Goal: Task Accomplishment & Management: Complete application form

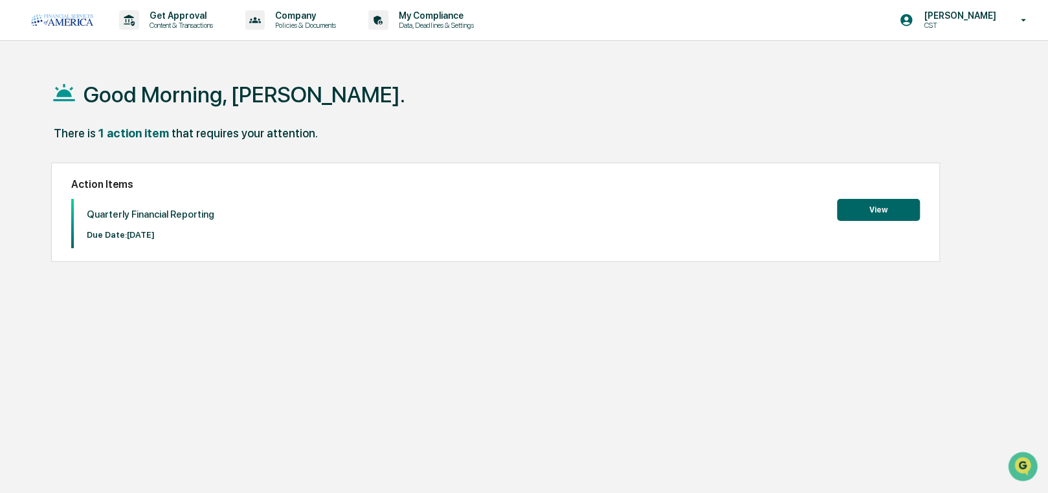
click at [877, 205] on button "View" at bounding box center [878, 210] width 83 height 22
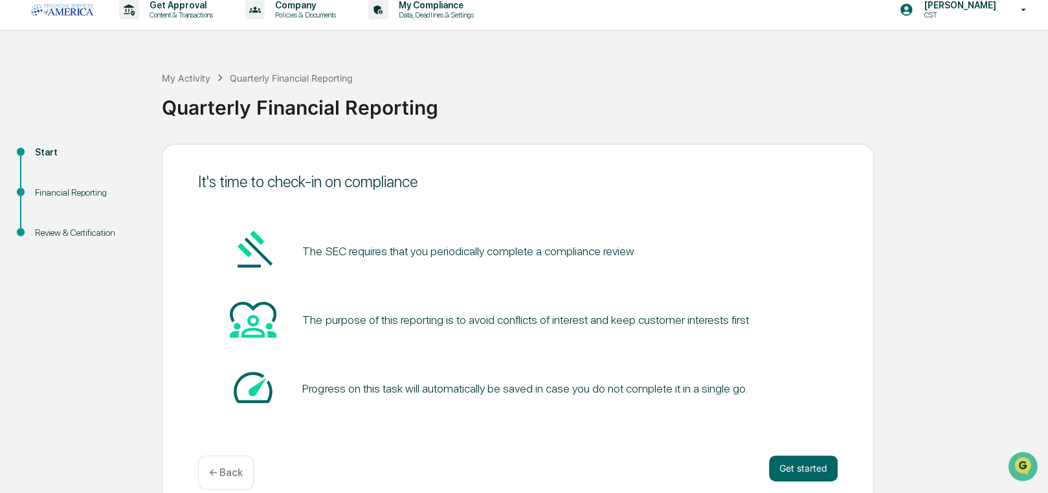
scroll to position [28, 0]
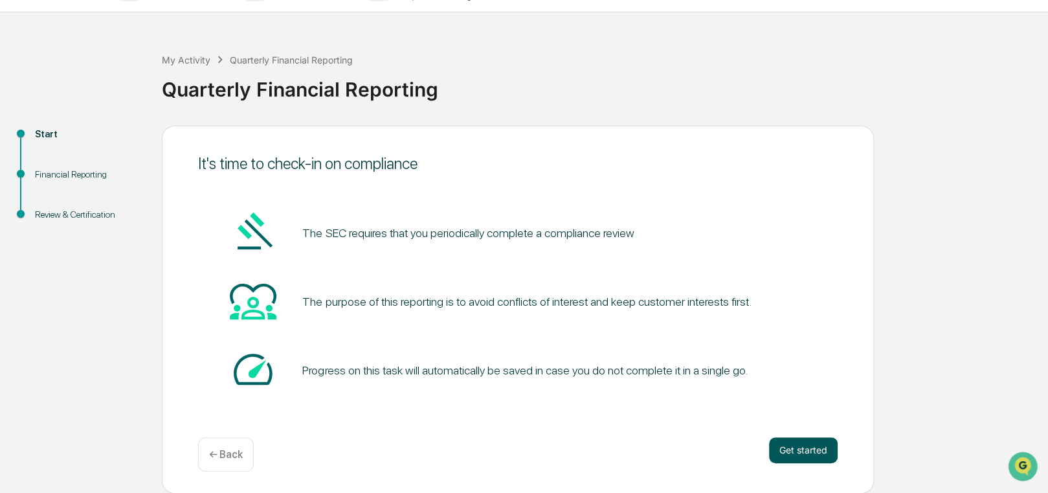
click at [796, 442] on button "Get started" at bounding box center [803, 450] width 69 height 26
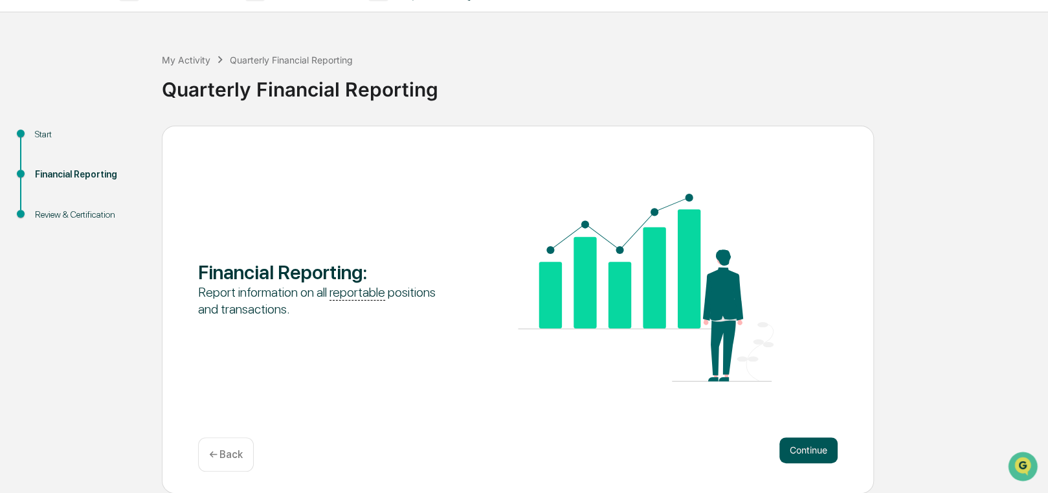
click at [806, 450] on button "Continue" at bounding box center [809, 450] width 58 height 26
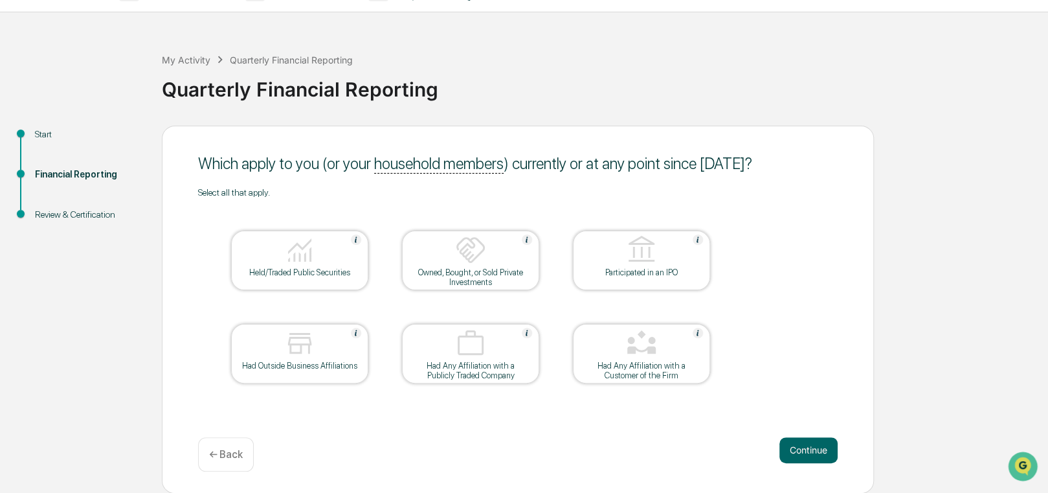
click at [324, 247] on div at bounding box center [300, 250] width 130 height 33
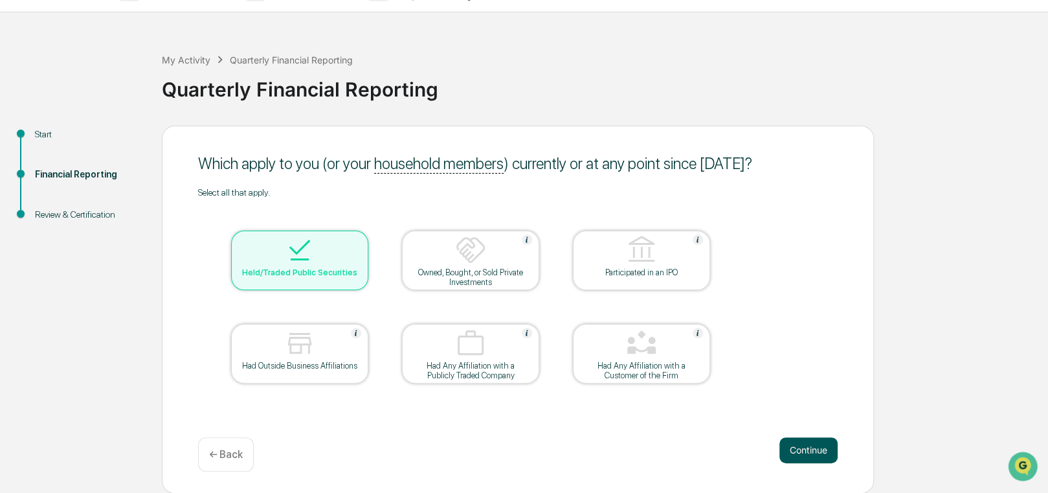
click at [801, 444] on button "Continue" at bounding box center [809, 450] width 58 height 26
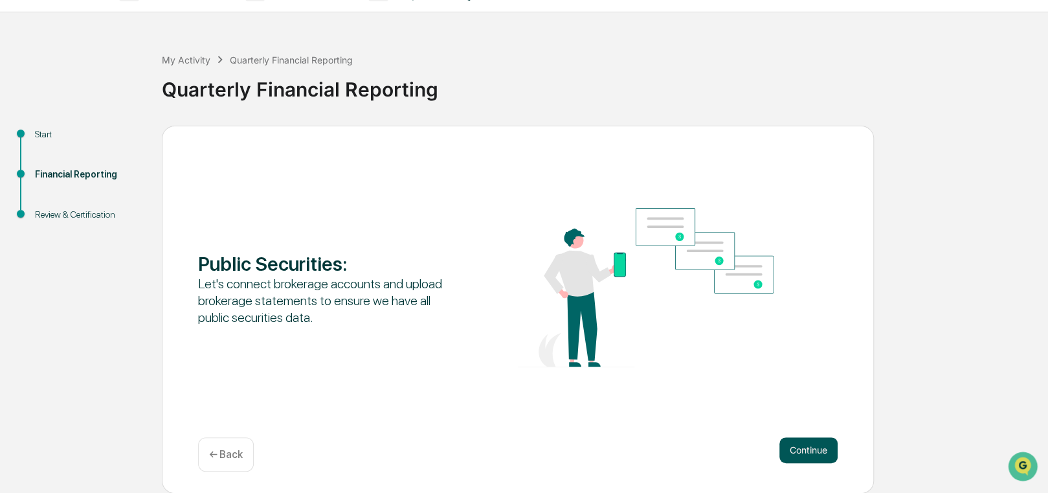
click at [802, 449] on button "Continue" at bounding box center [809, 450] width 58 height 26
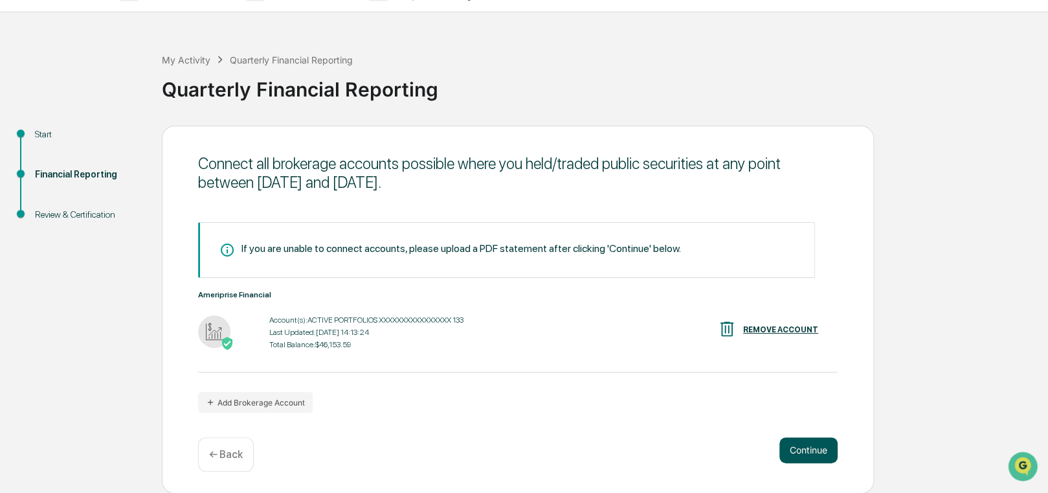
click at [800, 449] on button "Continue" at bounding box center [809, 450] width 58 height 26
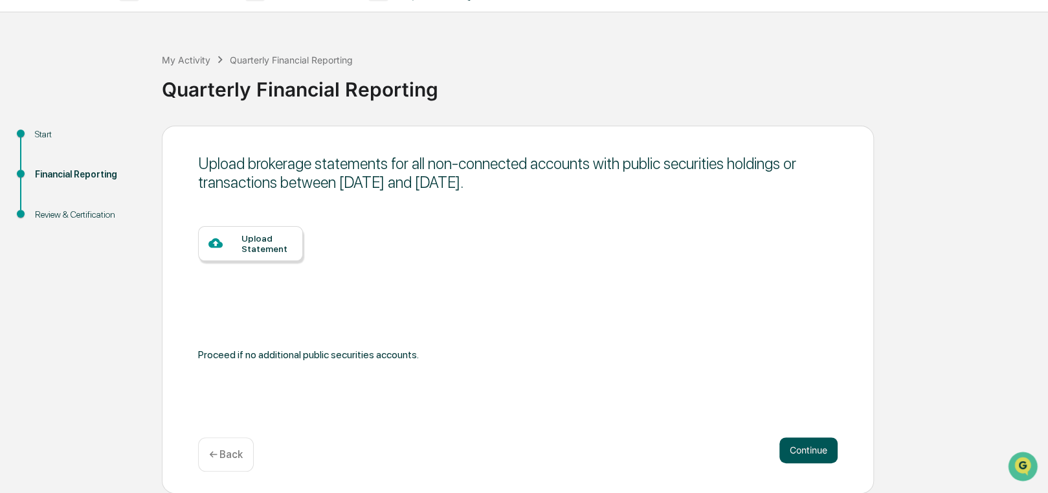
click at [804, 447] on button "Continue" at bounding box center [809, 450] width 58 height 26
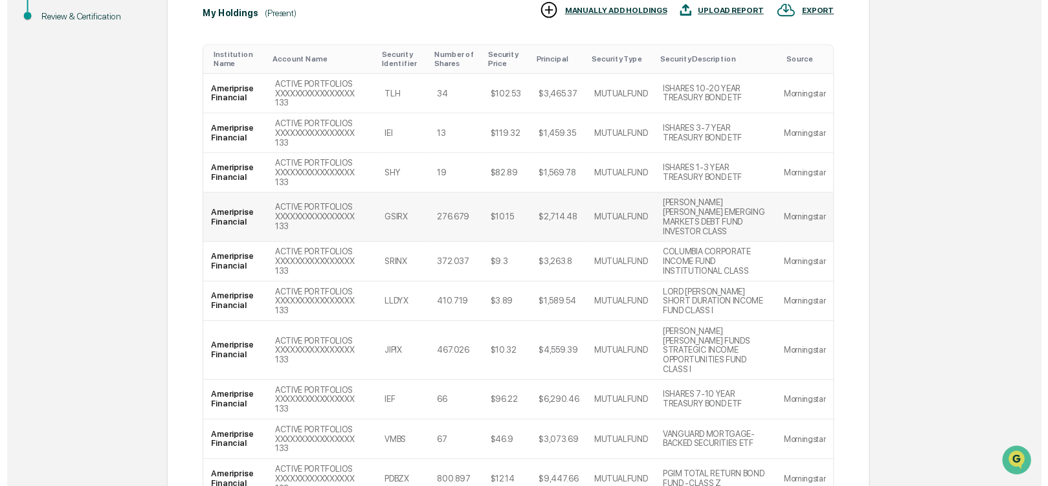
scroll to position [291, 0]
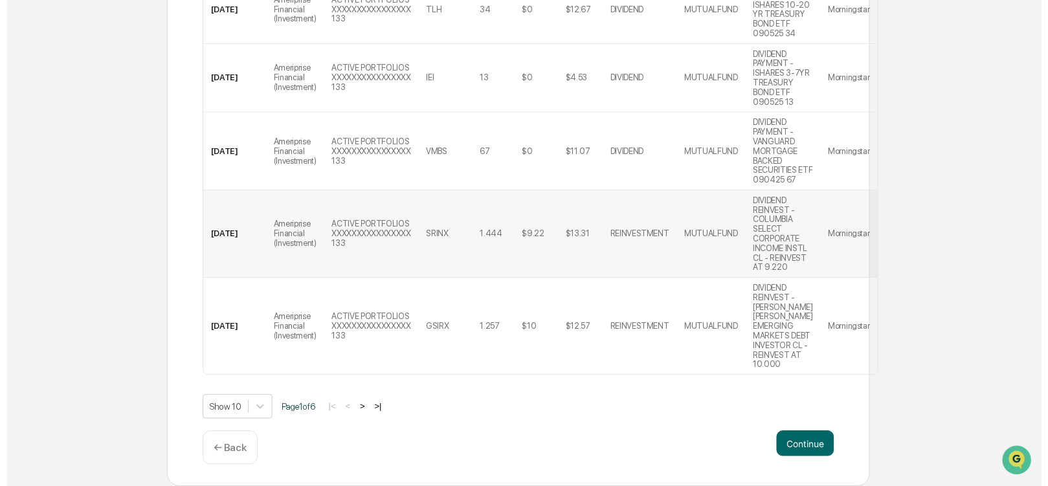
scroll to position [883, 0]
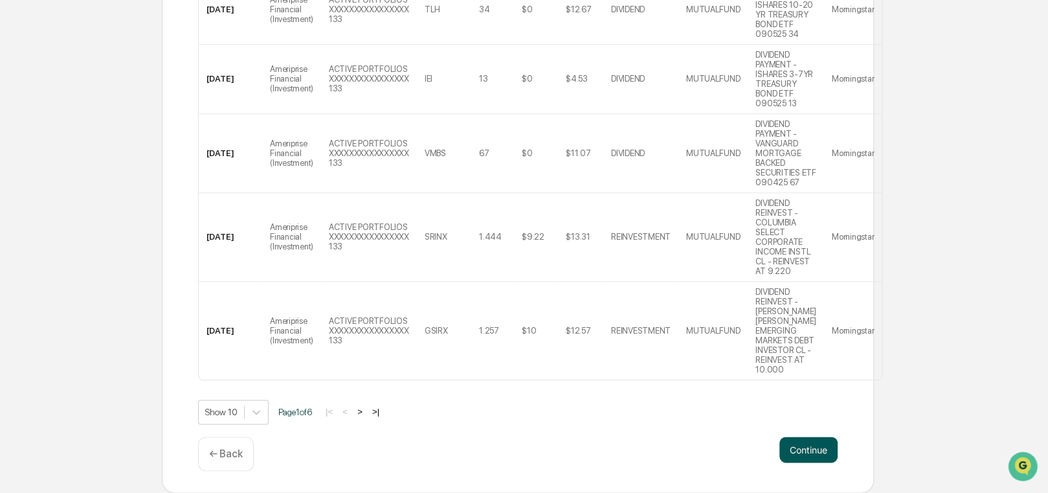
click at [804, 450] on button "Continue" at bounding box center [809, 449] width 58 height 26
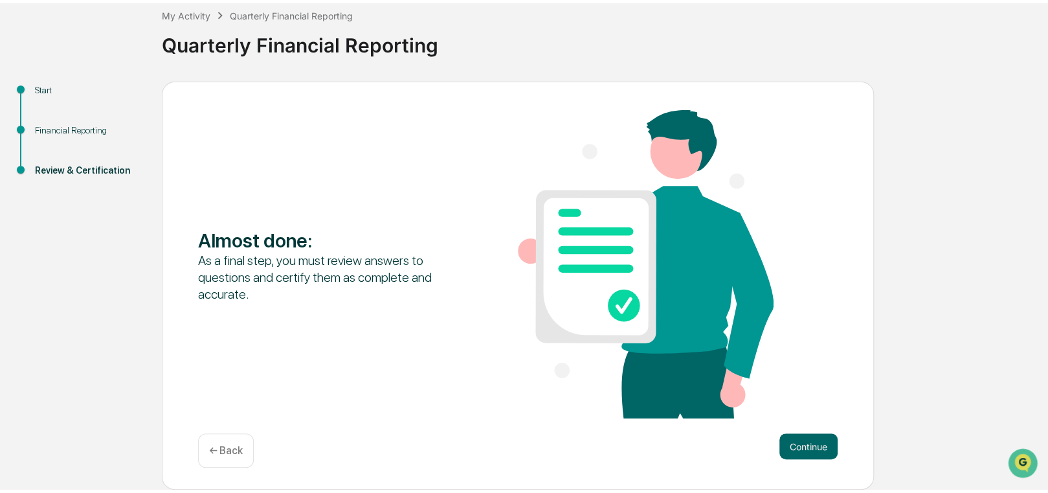
scroll to position [70, 0]
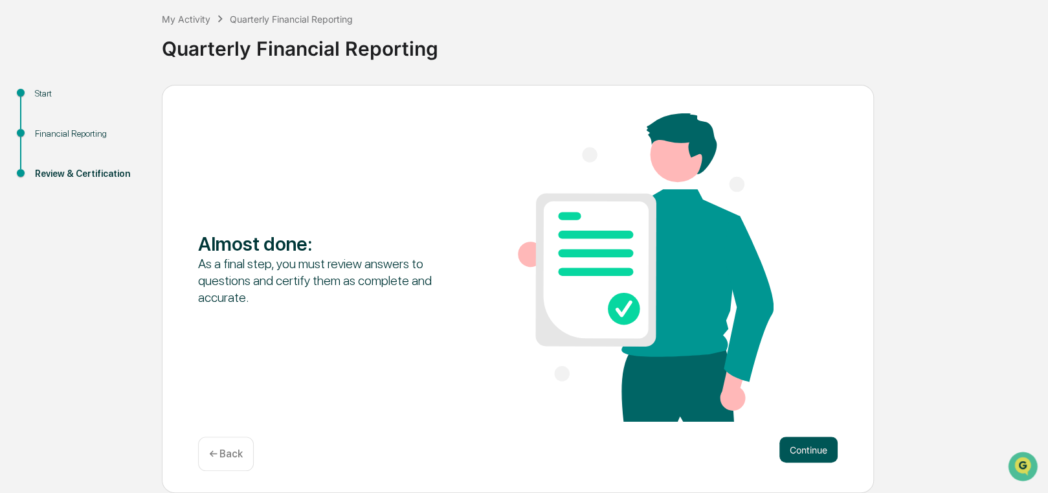
click at [807, 453] on button "Continue" at bounding box center [809, 449] width 58 height 26
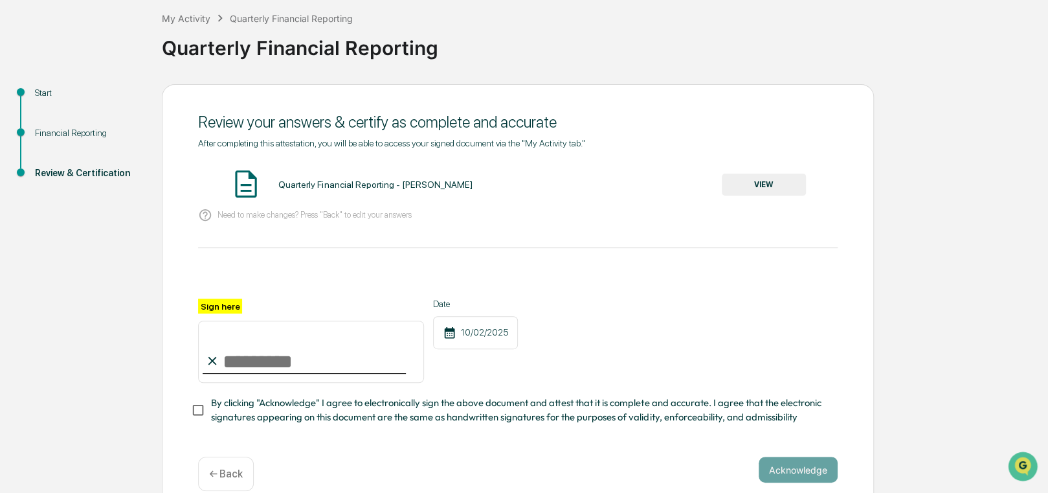
click at [251, 363] on input "Sign here" at bounding box center [311, 352] width 226 height 62
type input "**********"
click at [644, 325] on div "**********" at bounding box center [518, 341] width 640 height 84
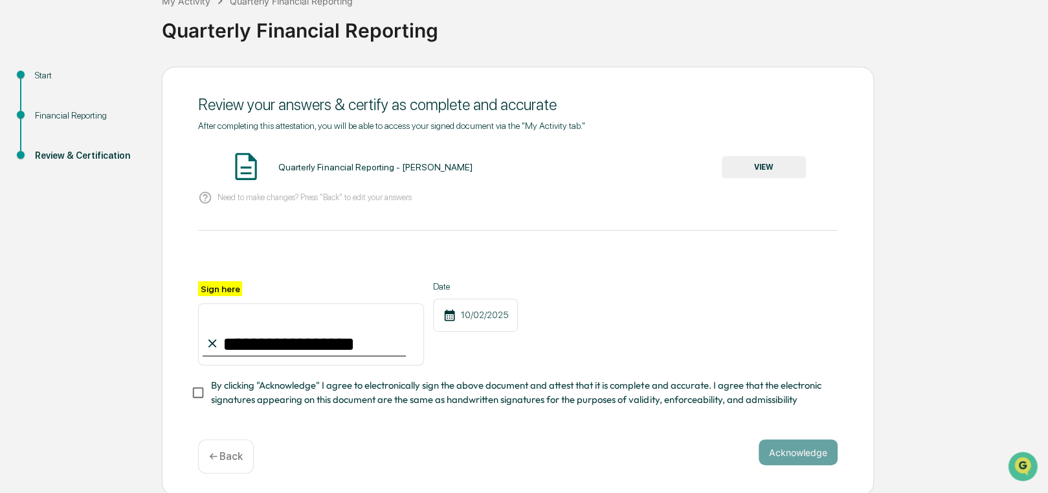
scroll to position [95, 0]
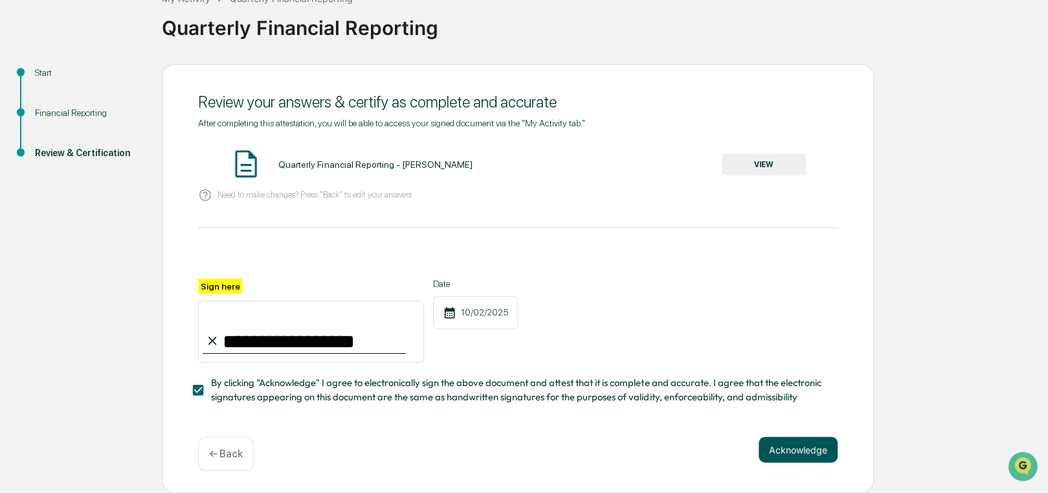
click at [799, 455] on button "Acknowledge" at bounding box center [798, 449] width 79 height 26
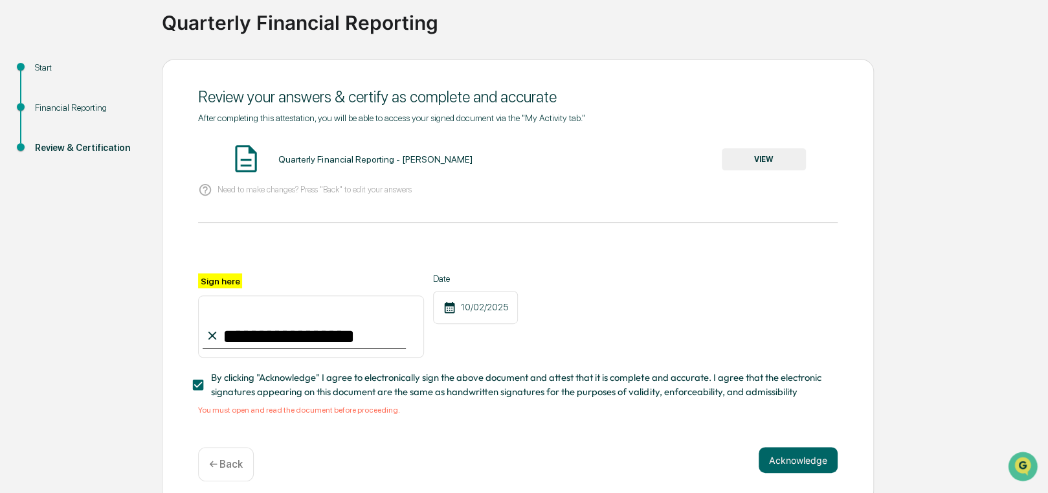
click at [792, 159] on button "VIEW" at bounding box center [764, 159] width 84 height 22
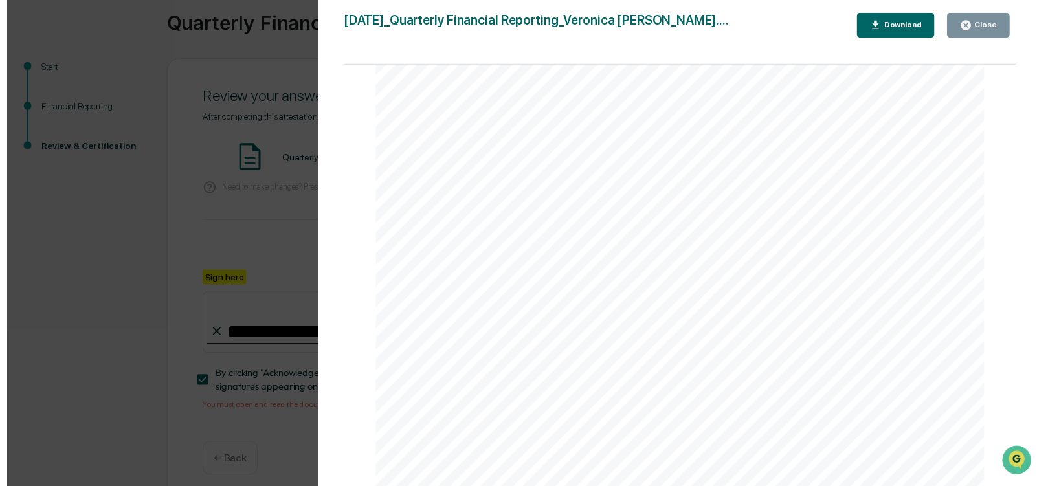
scroll to position [5049, 0]
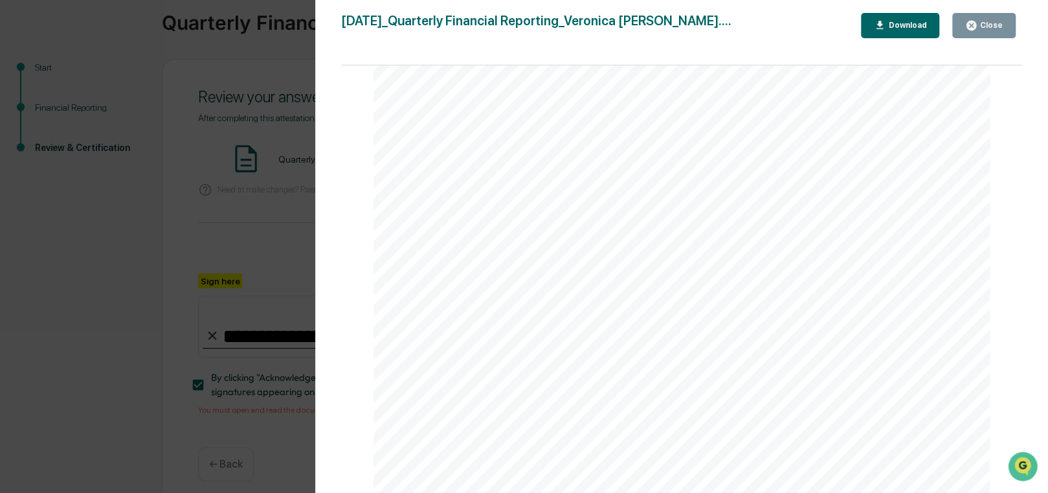
click at [984, 18] on button "Close" at bounding box center [984, 25] width 63 height 25
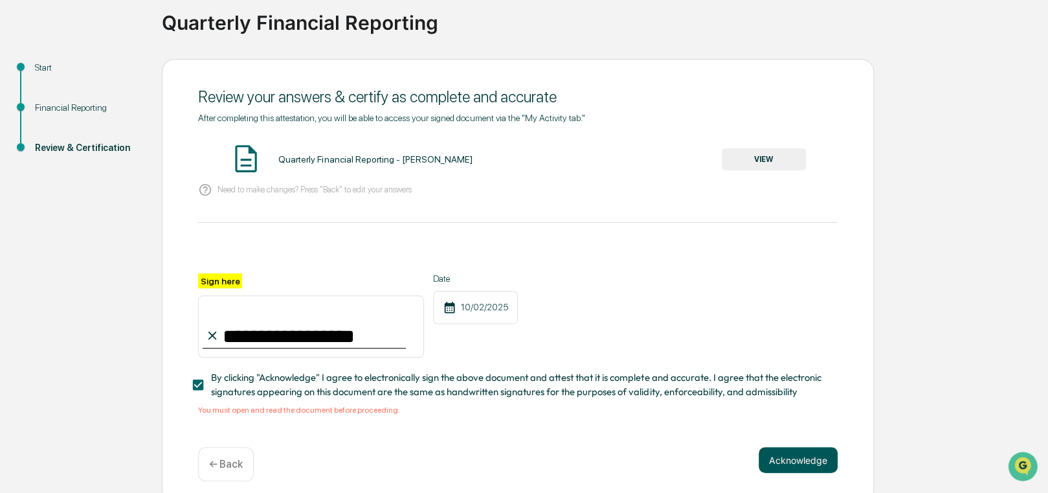
click at [795, 460] on button "Acknowledge" at bounding box center [798, 460] width 79 height 26
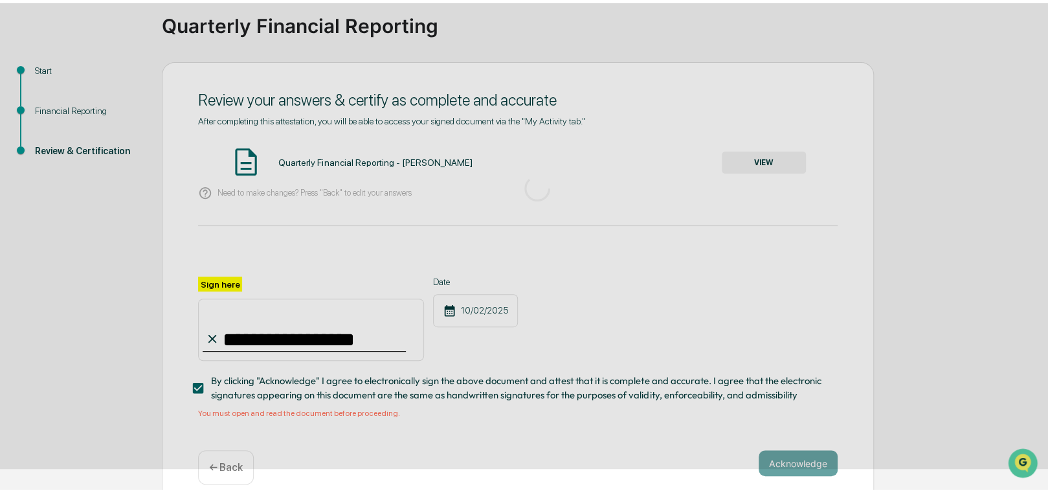
scroll to position [28, 0]
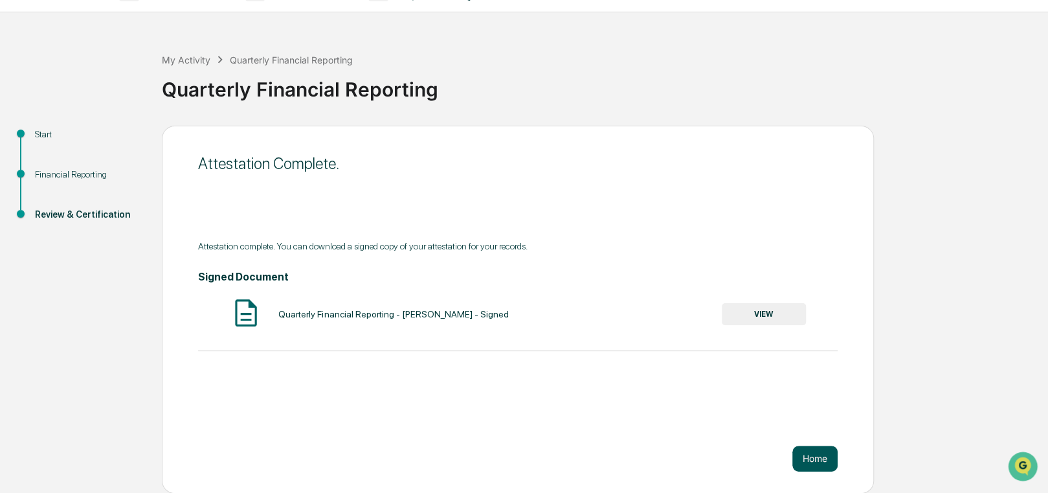
click at [817, 461] on button "Home" at bounding box center [815, 459] width 45 height 26
